Goal: Task Accomplishment & Management: Use online tool/utility

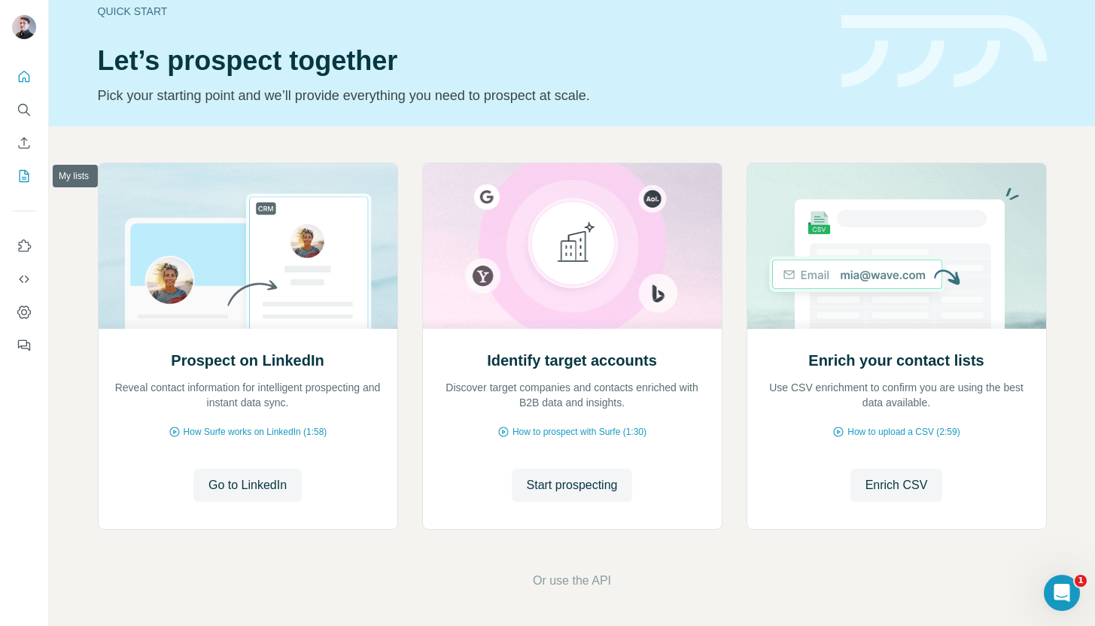
click at [21, 172] on icon "My lists" at bounding box center [24, 176] width 15 height 15
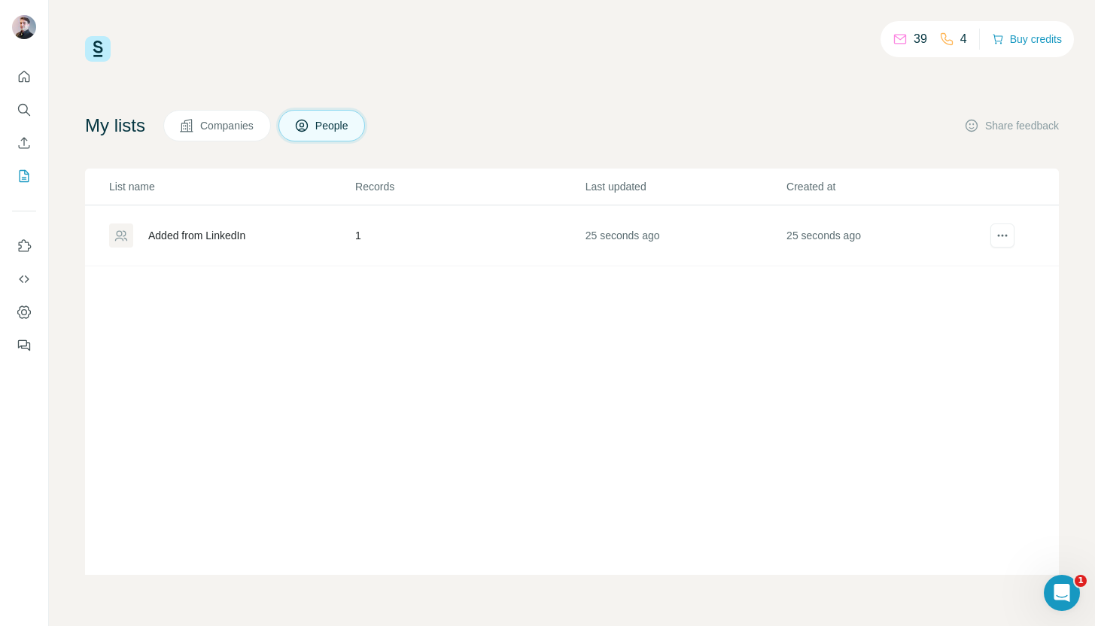
click at [200, 236] on div "Added from LinkedIn" at bounding box center [196, 235] width 97 height 15
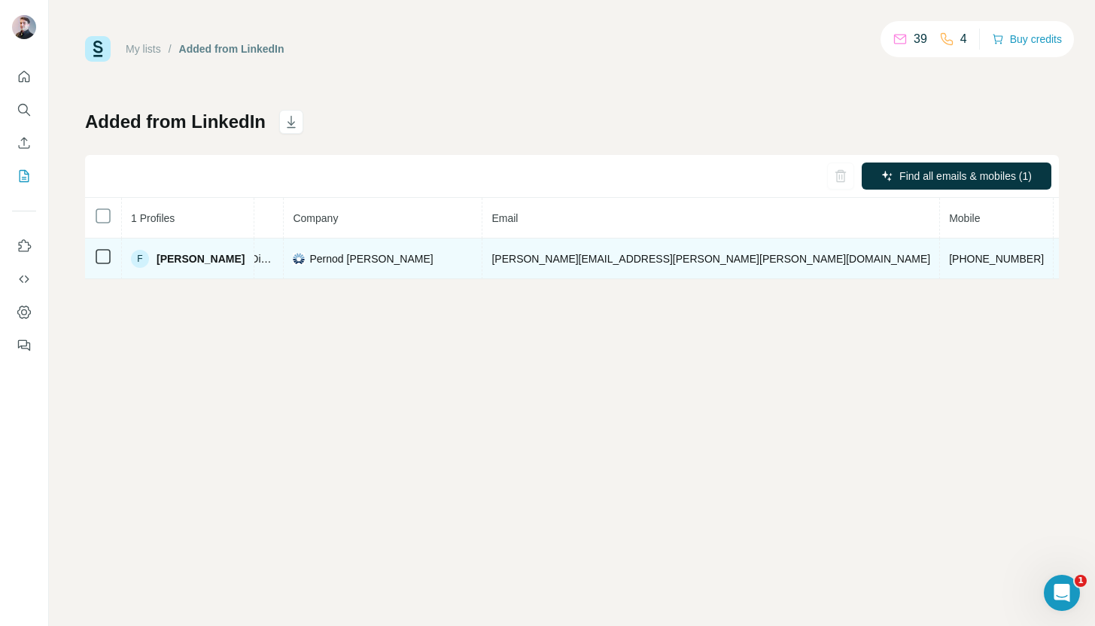
scroll to position [0, 374]
click at [922, 260] on span "[PHONE_NUMBER]" at bounding box center [969, 259] width 95 height 12
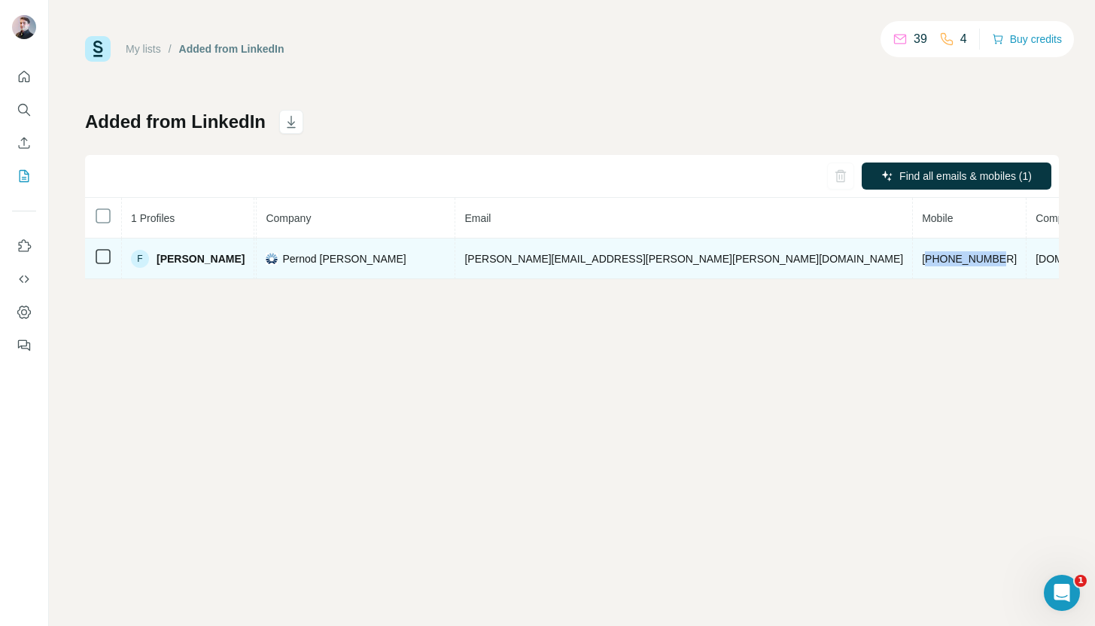
click at [922, 260] on span "[PHONE_NUMBER]" at bounding box center [969, 259] width 95 height 12
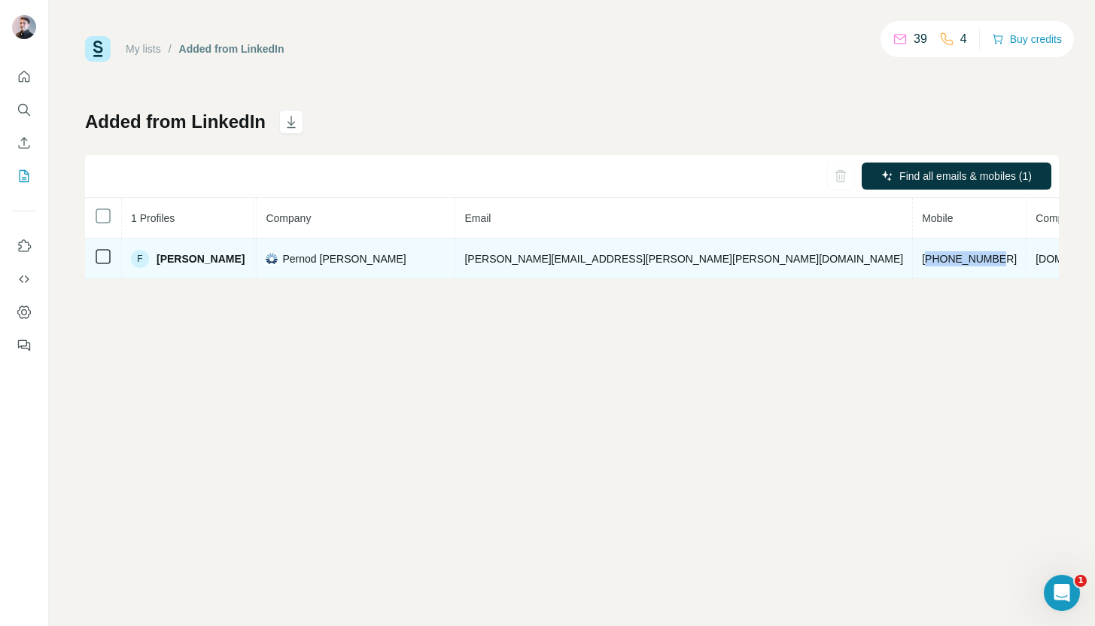
click at [922, 260] on span "[PHONE_NUMBER]" at bounding box center [969, 259] width 95 height 12
copy span "[PHONE_NUMBER]"
click at [184, 258] on span "[PERSON_NAME]" at bounding box center [201, 258] width 88 height 15
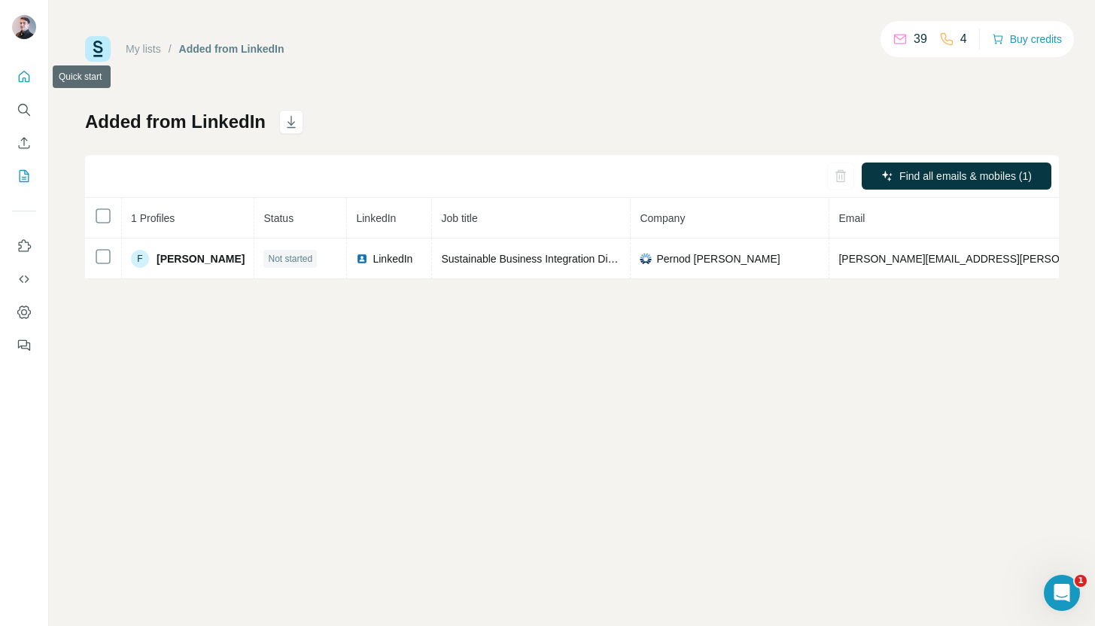
click at [19, 78] on icon "Quick start" at bounding box center [24, 76] width 11 height 11
